Goal: Navigation & Orientation: Find specific page/section

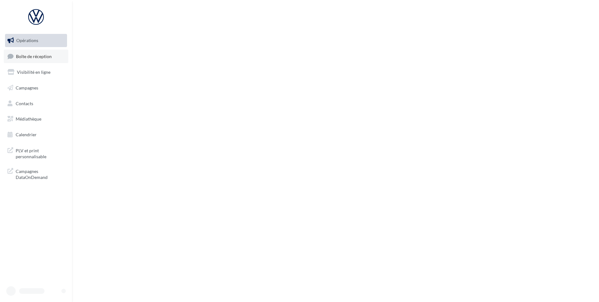
click at [24, 55] on span "Boîte de réception" at bounding box center [34, 55] width 36 height 5
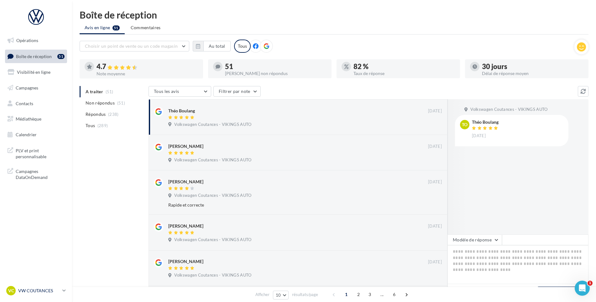
drag, startPoint x: 59, startPoint y: 291, endPoint x: 63, endPoint y: 288, distance: 4.7
click at [59, 291] on p "VW COUTANCES" at bounding box center [39, 290] width 42 height 6
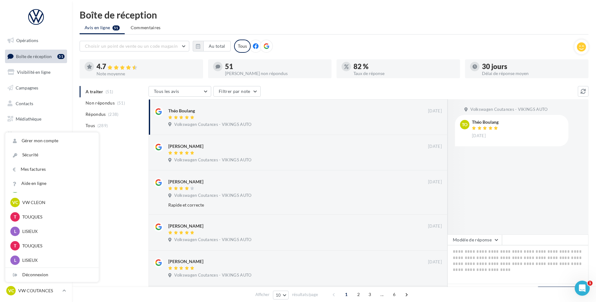
scroll to position [139, 0]
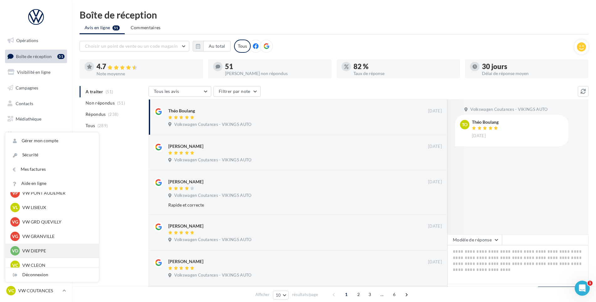
click at [46, 250] on p "VW DIEPPE" at bounding box center [56, 250] width 69 height 6
